Goal: Find contact information: Find contact information

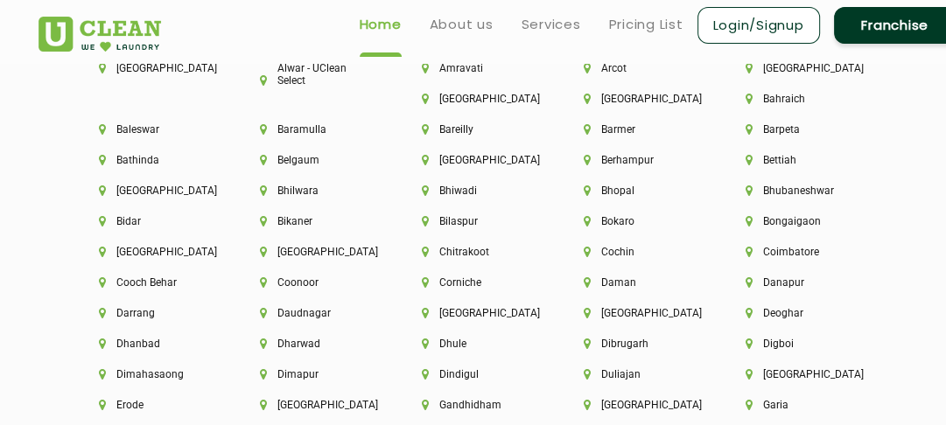
scroll to position [2868, 0]
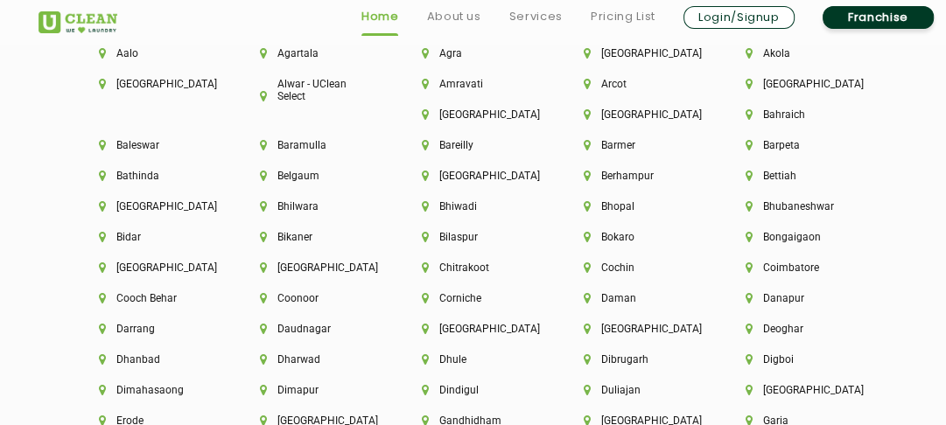
scroll to position [3870, 0]
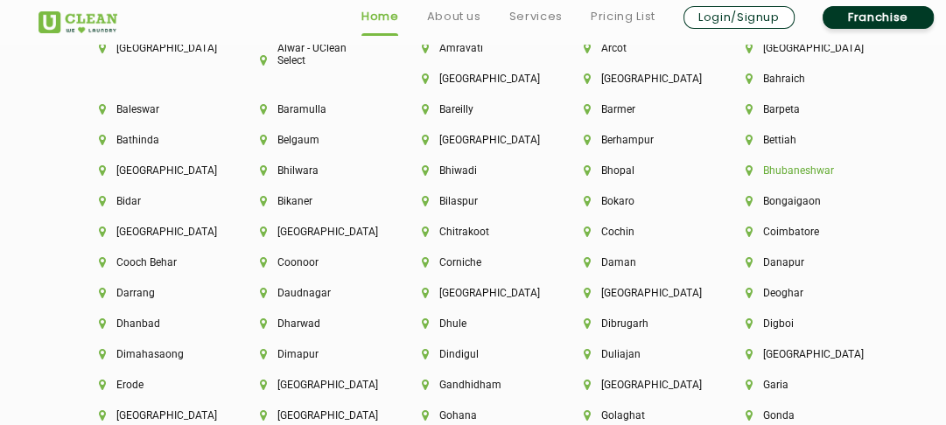
click at [783, 172] on li "Bhubaneshwar" at bounding box center [797, 171] width 102 height 12
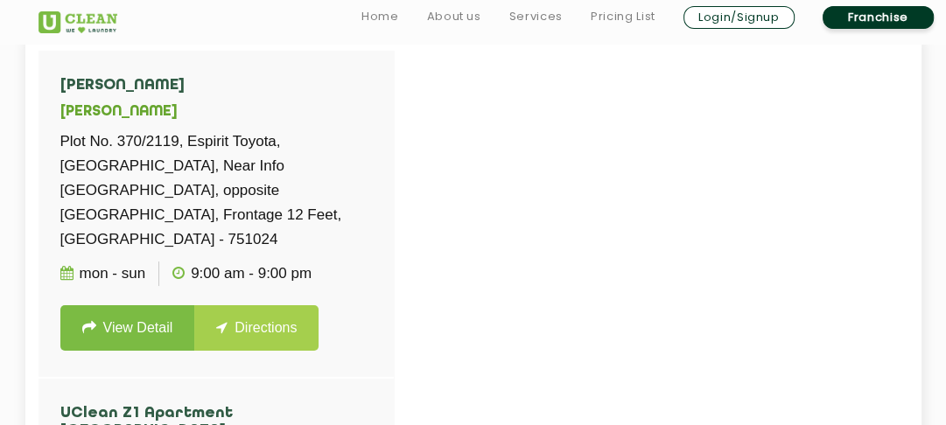
scroll to position [443, 0]
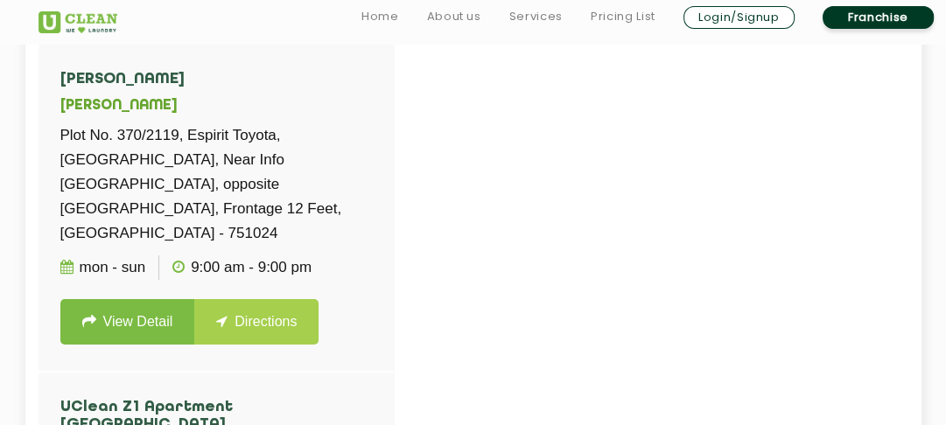
click at [611, 219] on div at bounding box center [512, 257] width 946 height 425
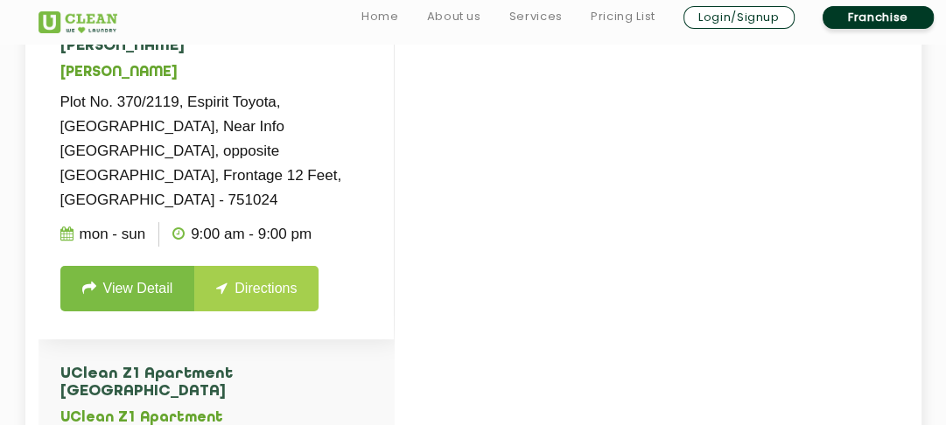
scroll to position [481, 0]
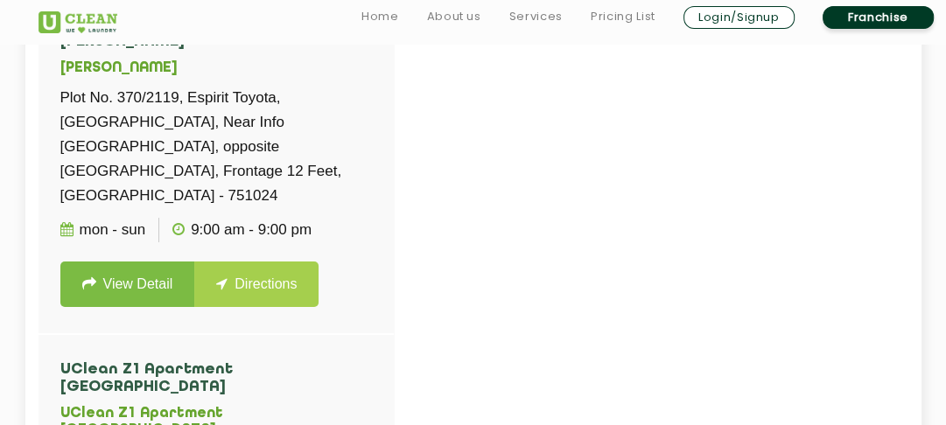
click at [530, 190] on div at bounding box center [512, 219] width 946 height 425
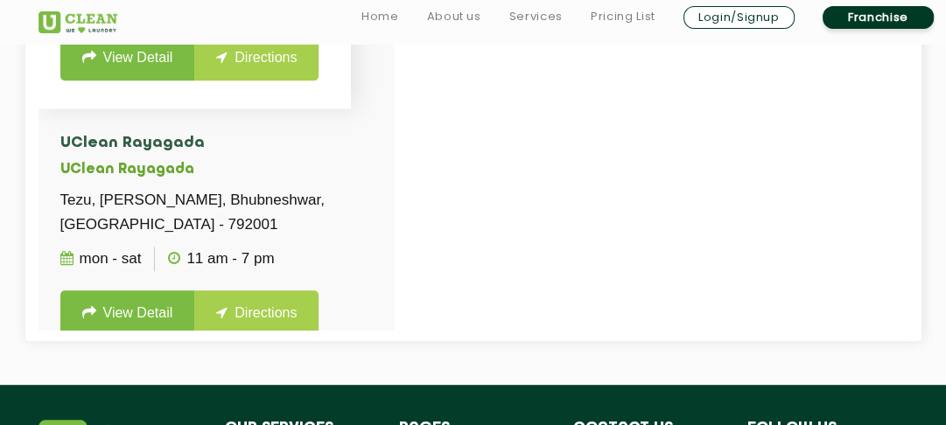
scroll to position [588, 0]
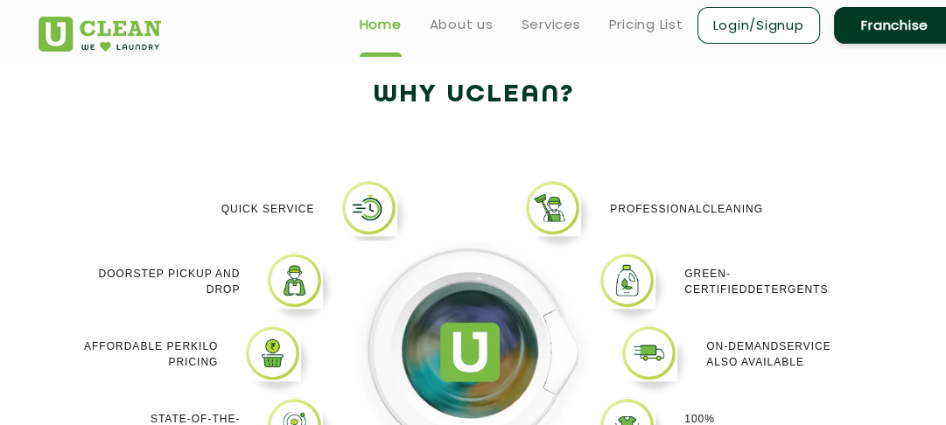
scroll to position [1027, 0]
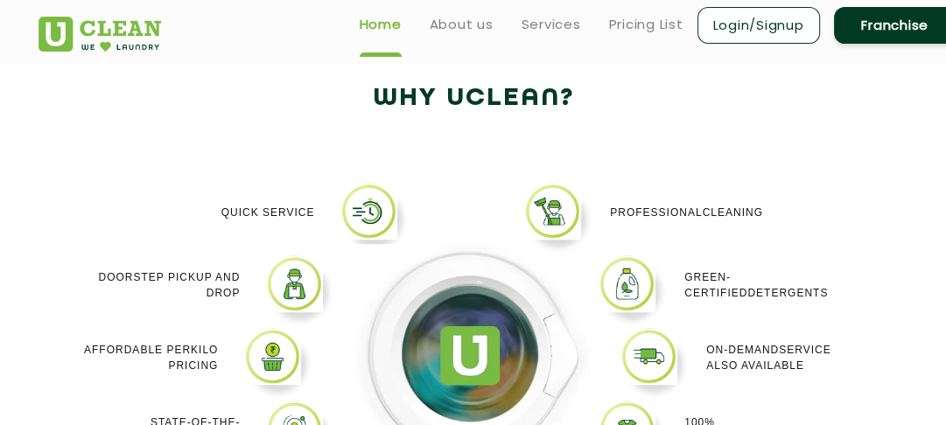
drag, startPoint x: 461, startPoint y: 172, endPoint x: 432, endPoint y: 172, distance: 29.8
click at [432, 172] on div "Quick Service Doorstep Pick up and Drop Affordable per kilo pricing State-of-th…" at bounding box center [473, 365] width 896 height 416
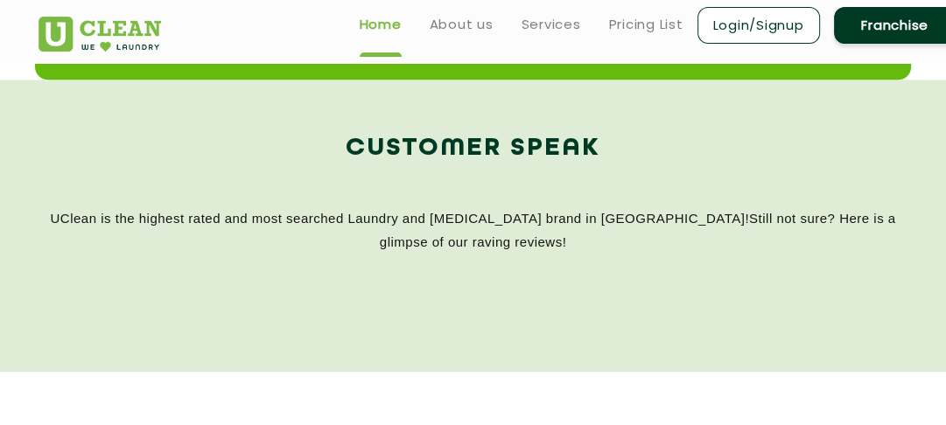
scroll to position [2272, 0]
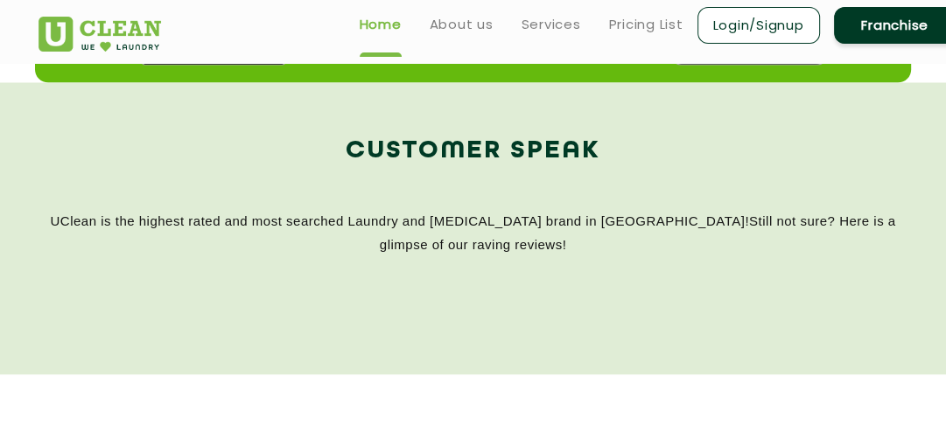
click at [434, 216] on p "UClean is the highest rated and most searched Laundry and Dry-Cleaning brand in…" at bounding box center [474, 231] width 870 height 47
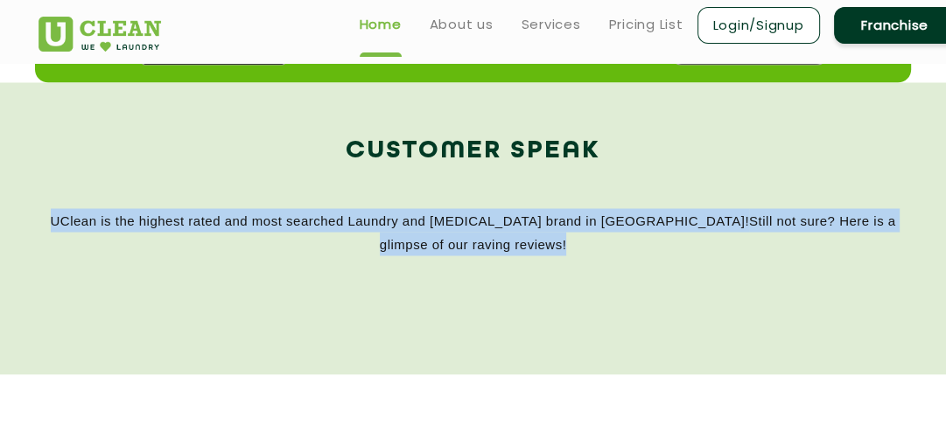
click at [434, 216] on p "UClean is the highest rated and most searched Laundry and Dry-Cleaning brand in…" at bounding box center [474, 231] width 870 height 47
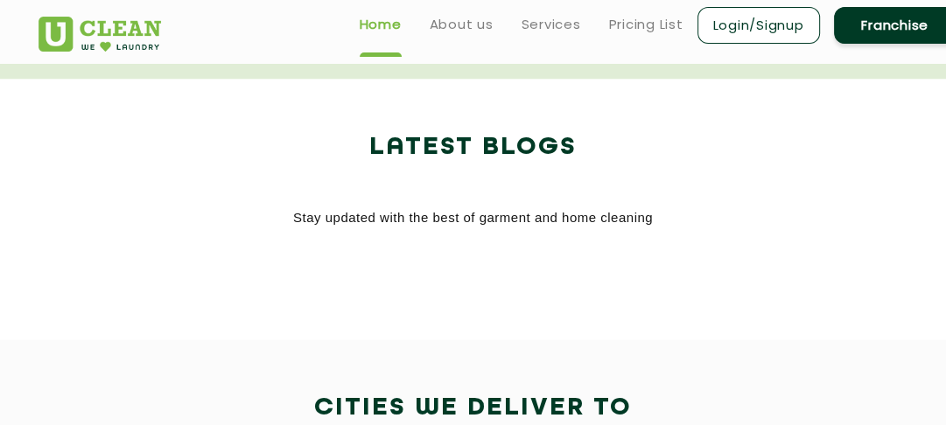
scroll to position [2109, 0]
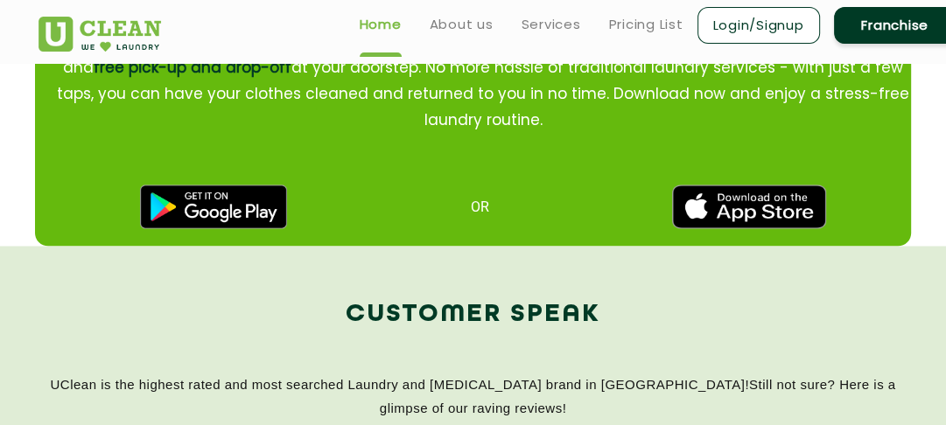
scroll to position [588, 0]
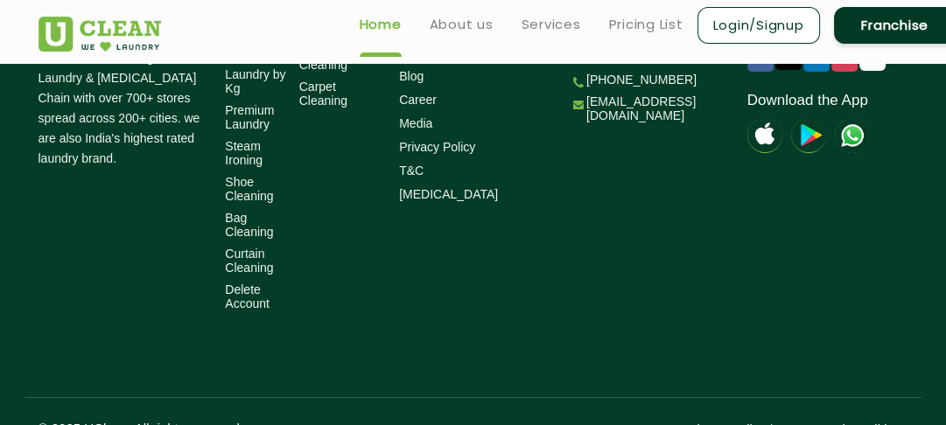
scroll to position [3465, 0]
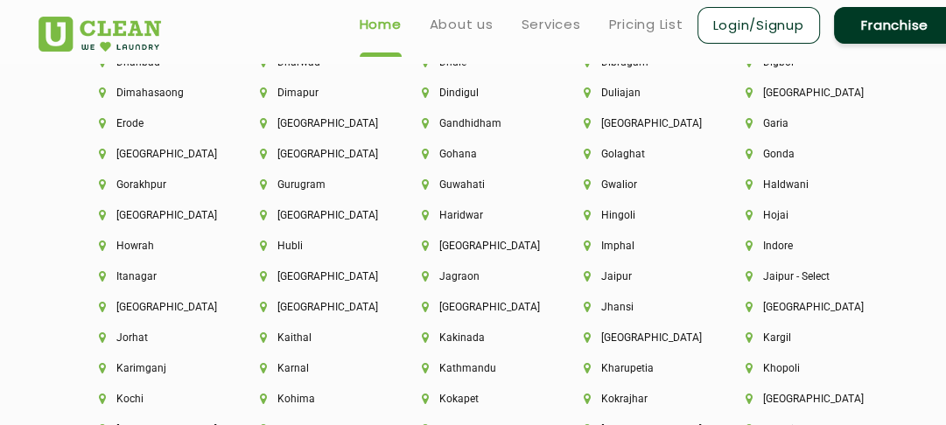
scroll to position [4126, 0]
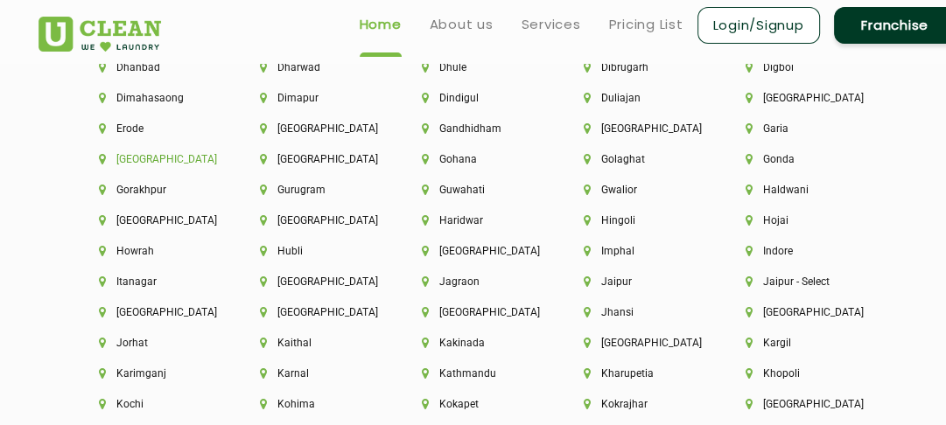
click at [133, 163] on li "[GEOGRAPHIC_DATA]" at bounding box center [150, 159] width 102 height 12
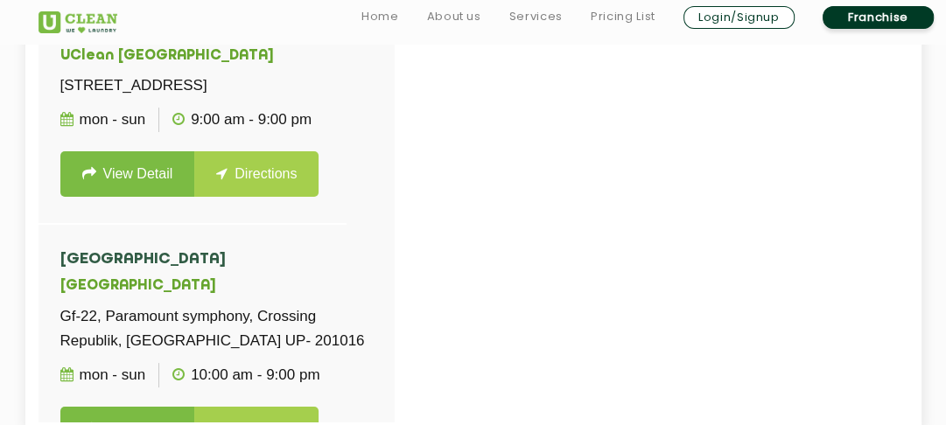
scroll to position [495, 0]
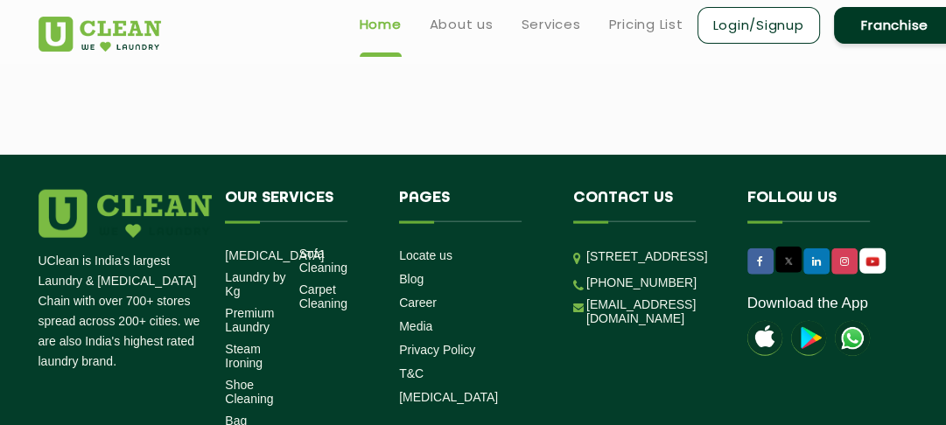
scroll to position [2635, 0]
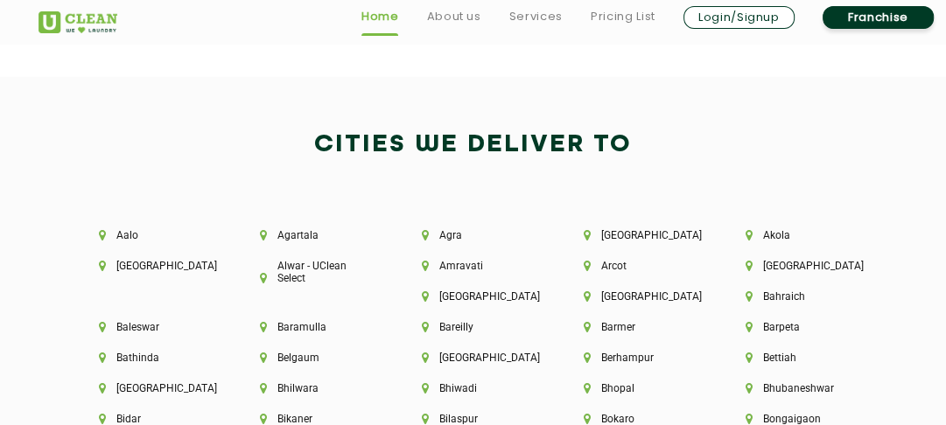
scroll to position [3870, 0]
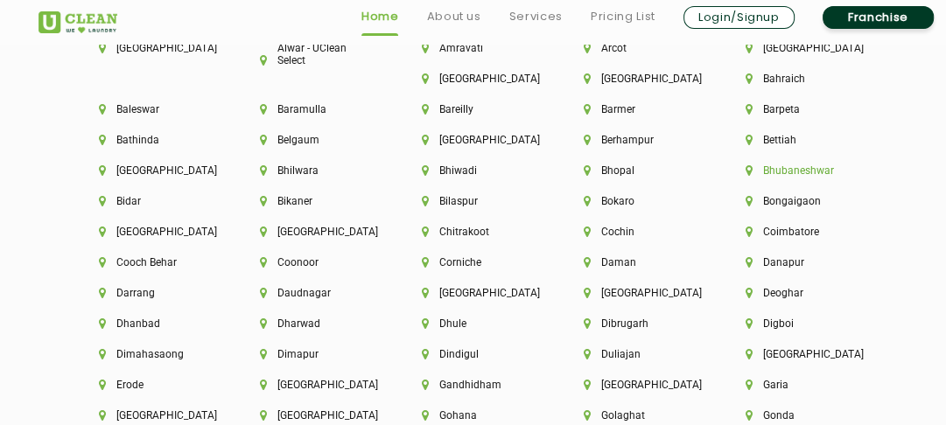
click at [774, 169] on li "Bhubaneshwar" at bounding box center [797, 171] width 102 height 12
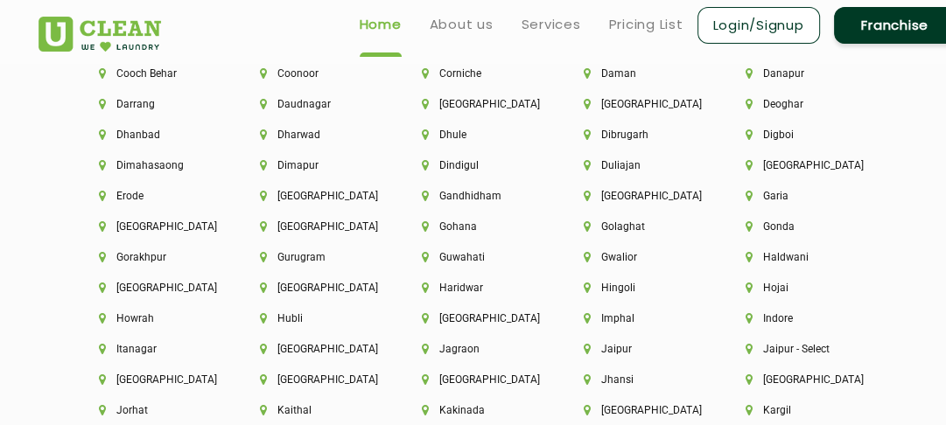
scroll to position [4062, 0]
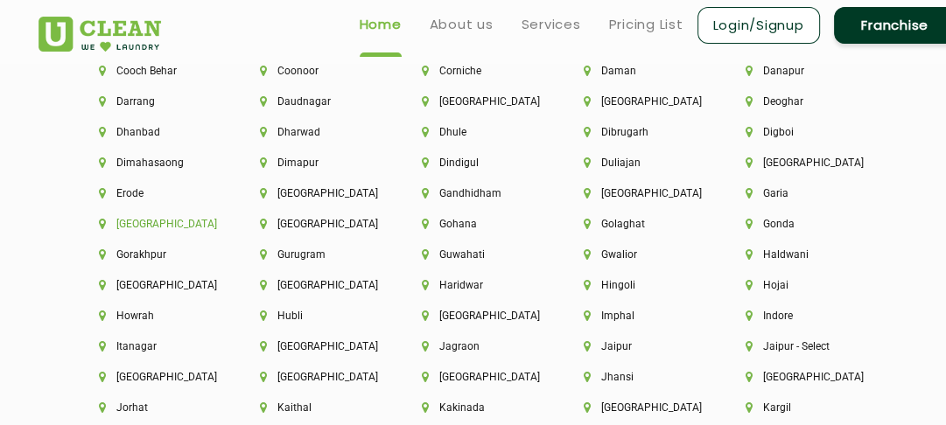
click at [149, 224] on li "[GEOGRAPHIC_DATA]" at bounding box center [150, 224] width 102 height 12
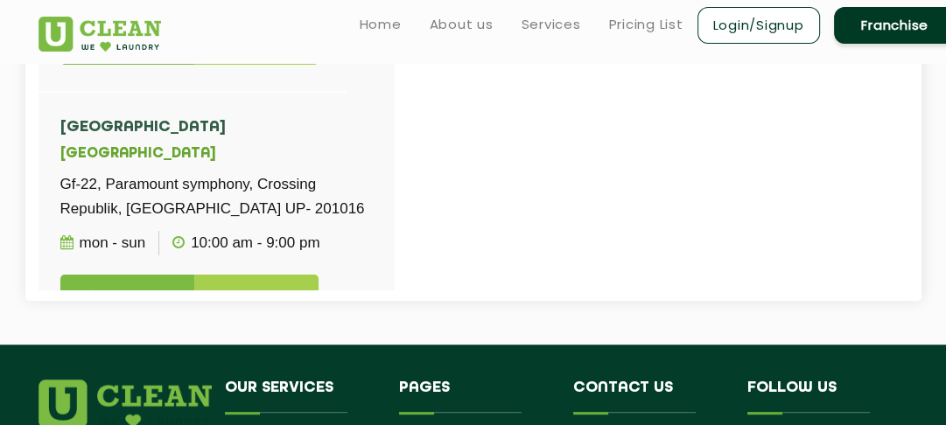
click at [656, 166] on div at bounding box center [512, 75] width 946 height 425
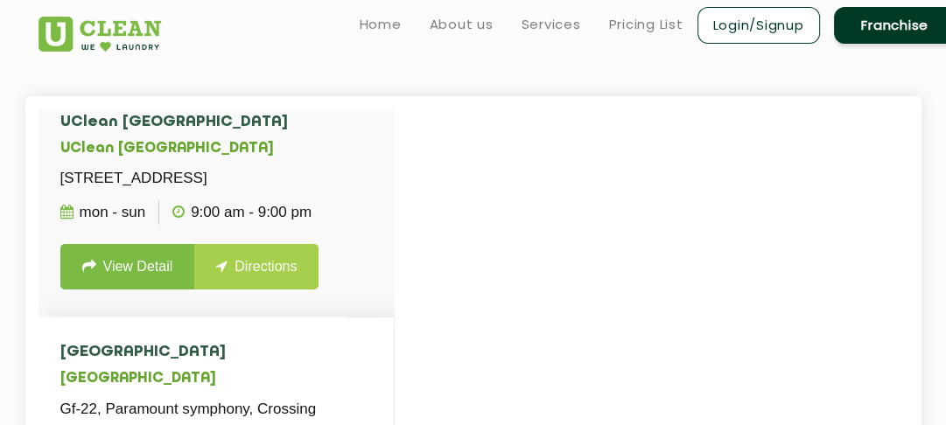
scroll to position [18, 0]
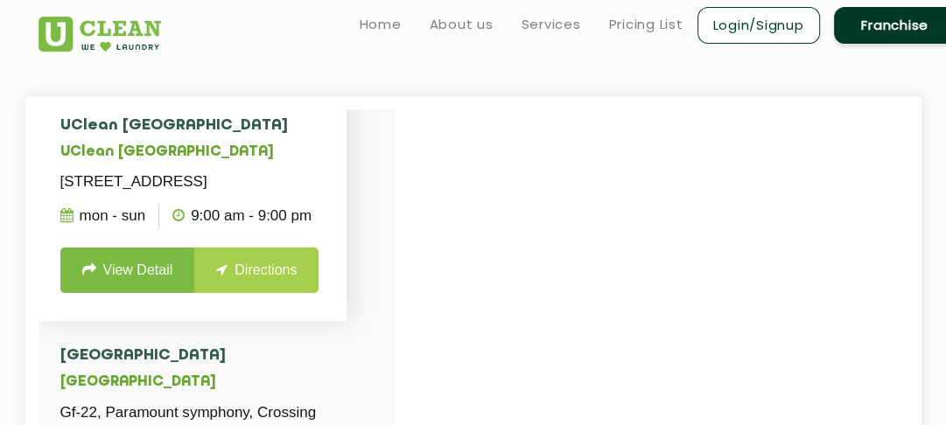
drag, startPoint x: 60, startPoint y: 179, endPoint x: 312, endPoint y: 203, distance: 252.4
click at [312, 194] on p "[STREET_ADDRESS]" at bounding box center [192, 182] width 265 height 25
copy p "[STREET_ADDRESS]"
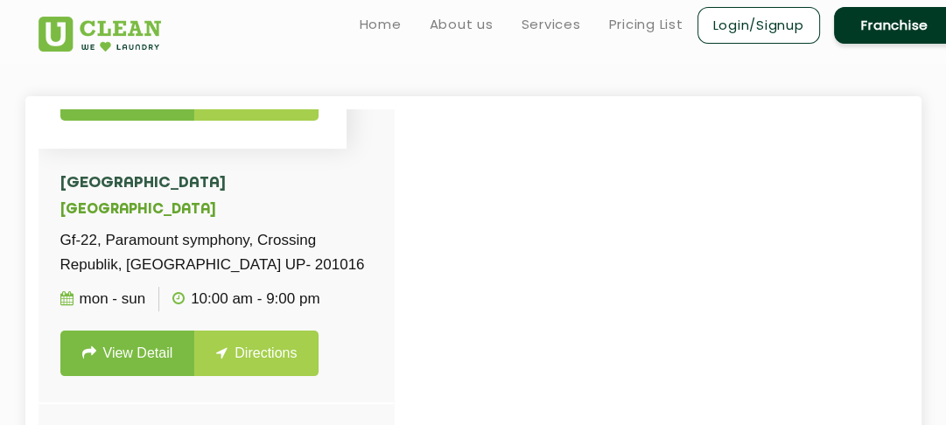
scroll to position [205, 0]
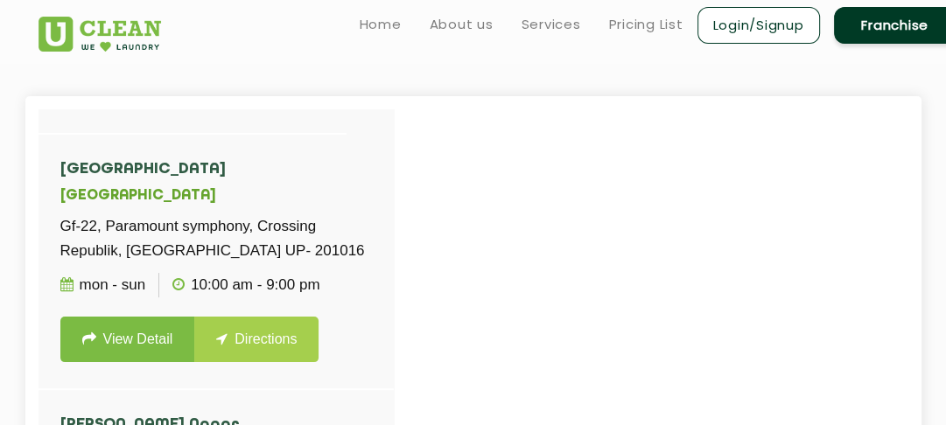
click at [490, 202] on div at bounding box center [512, 321] width 946 height 425
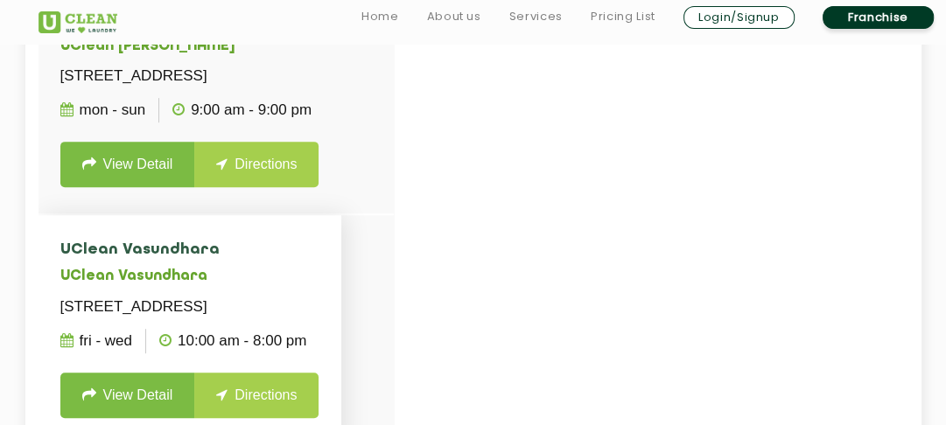
scroll to position [471, 0]
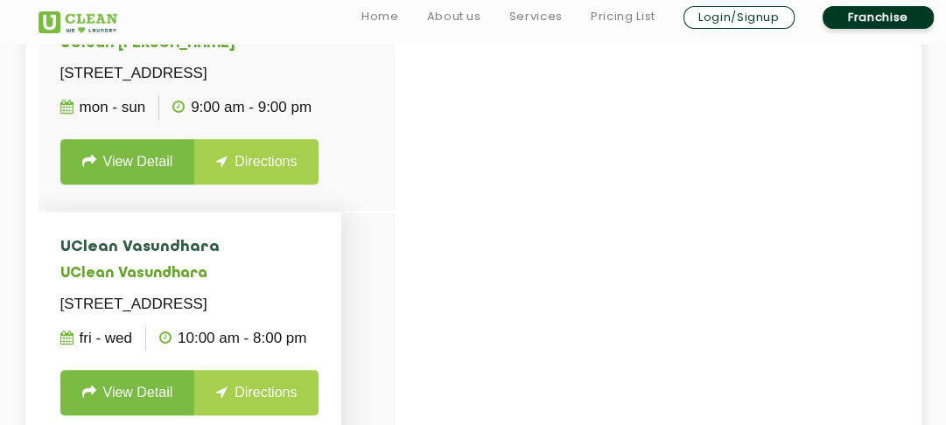
drag, startPoint x: 61, startPoint y: 253, endPoint x: 116, endPoint y: 298, distance: 70.8
click at [116, 298] on p "[STREET_ADDRESS]" at bounding box center [190, 304] width 260 height 25
copy p "[STREET_ADDRESS]"
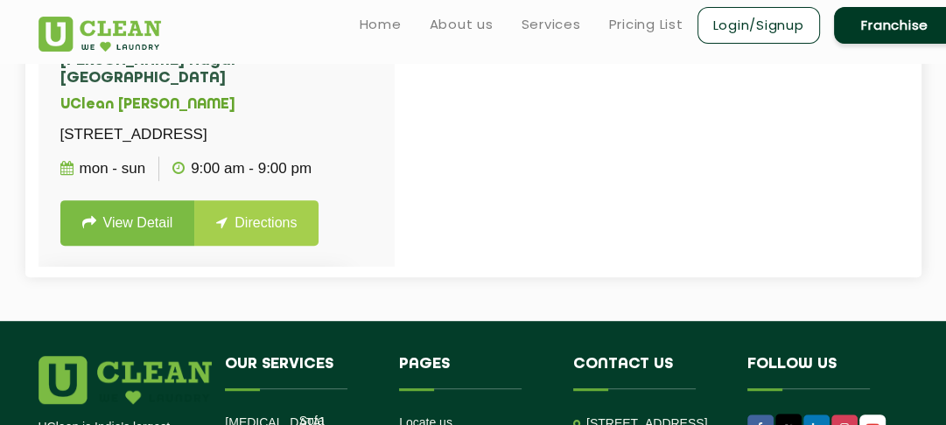
scroll to position [296, 0]
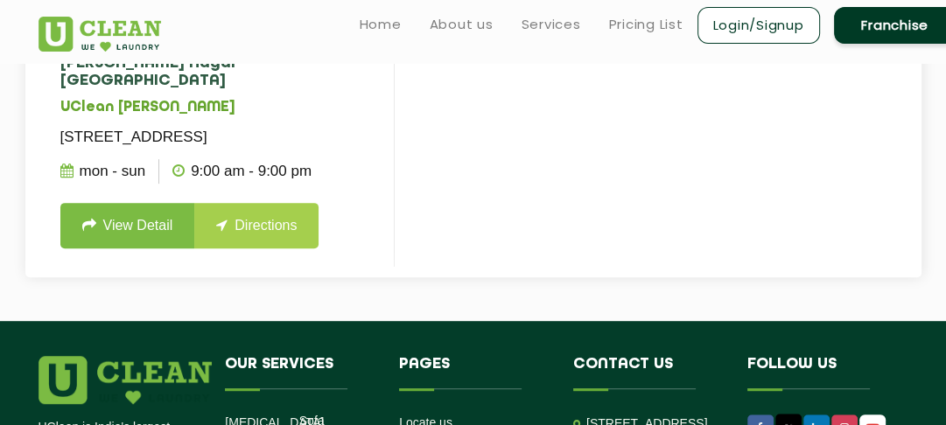
drag, startPoint x: 63, startPoint y: 144, endPoint x: 281, endPoint y: 173, distance: 220.0
click at [281, 150] on p "[STREET_ADDRESS]" at bounding box center [216, 137] width 312 height 25
copy p "[STREET_ADDRESS]"
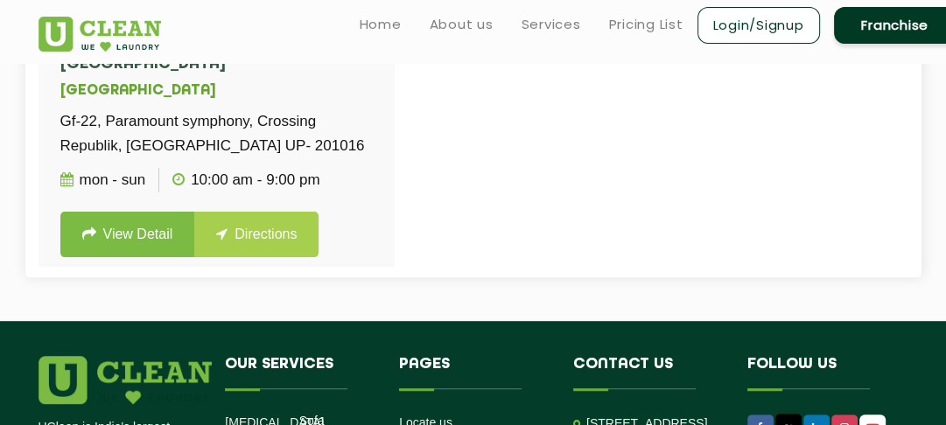
scroll to position [39, 0]
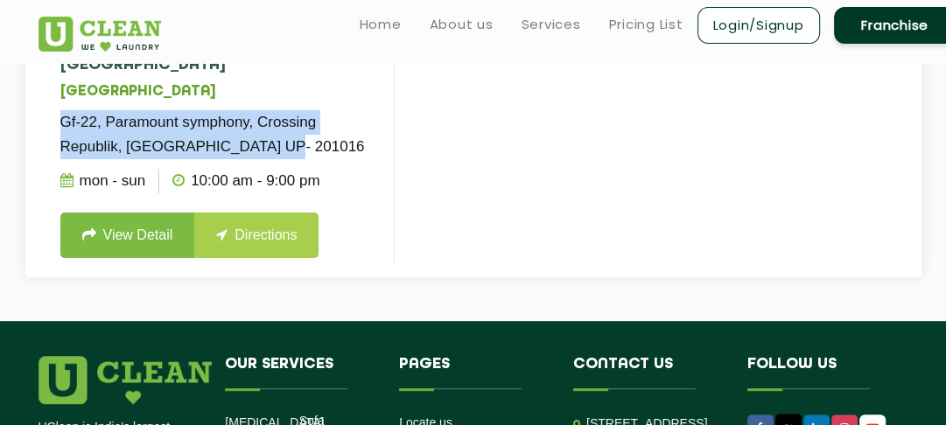
drag, startPoint x: 62, startPoint y: 142, endPoint x: 305, endPoint y: 170, distance: 244.1
click at [305, 159] on p "Gf-22, Paramount symphony, Crossing Republik, [GEOGRAPHIC_DATA] UP- 201016" at bounding box center [216, 134] width 312 height 49
copy p "Gf-22, Paramount symphony, Crossing Republik, [GEOGRAPHIC_DATA] UP- 201016"
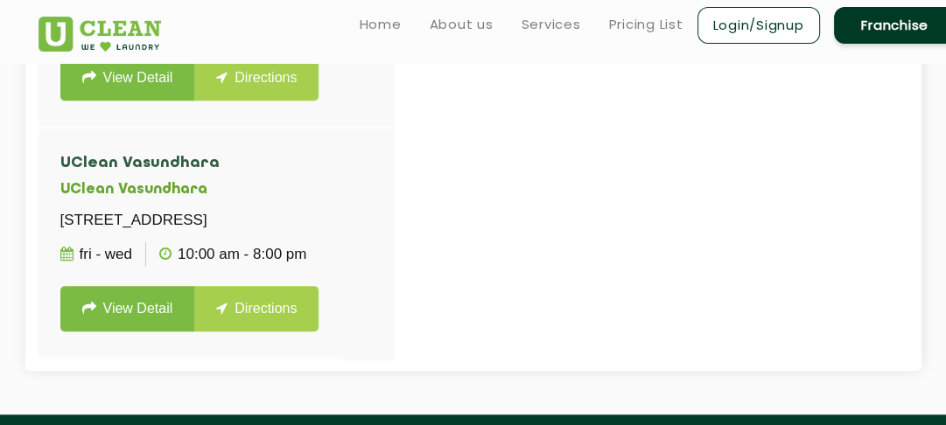
scroll to position [618, 0]
